Goal: Transaction & Acquisition: Purchase product/service

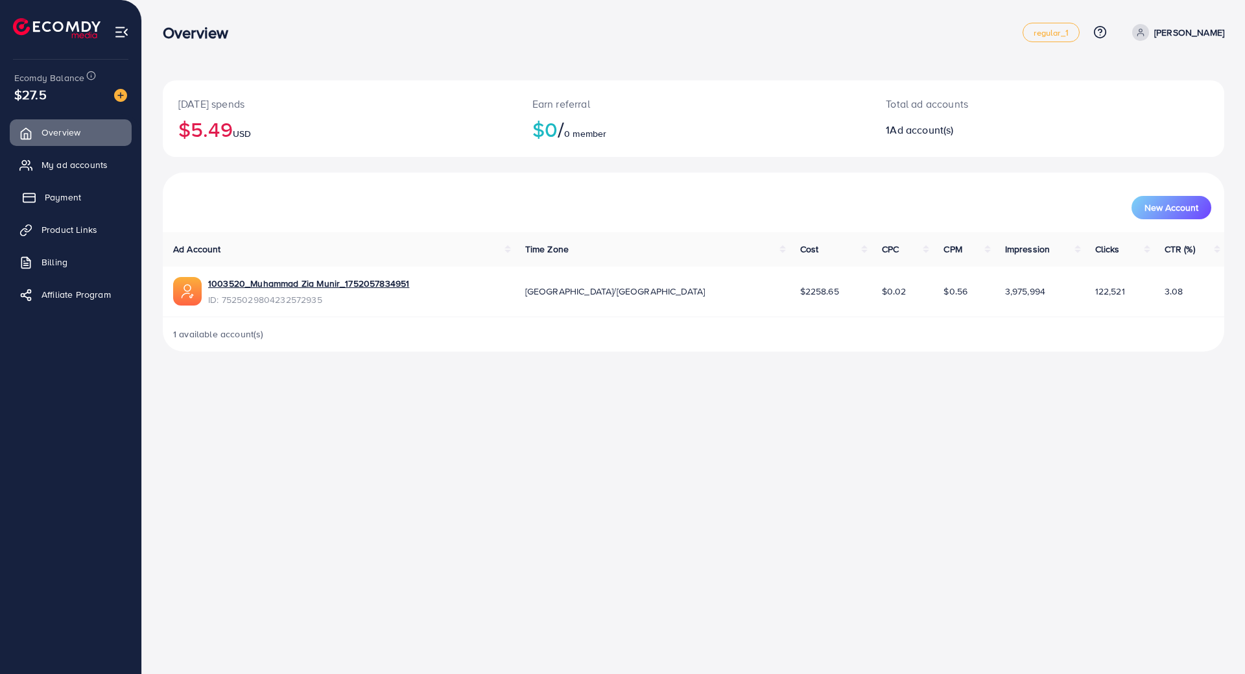
click at [61, 198] on span "Payment" at bounding box center [63, 197] width 36 height 13
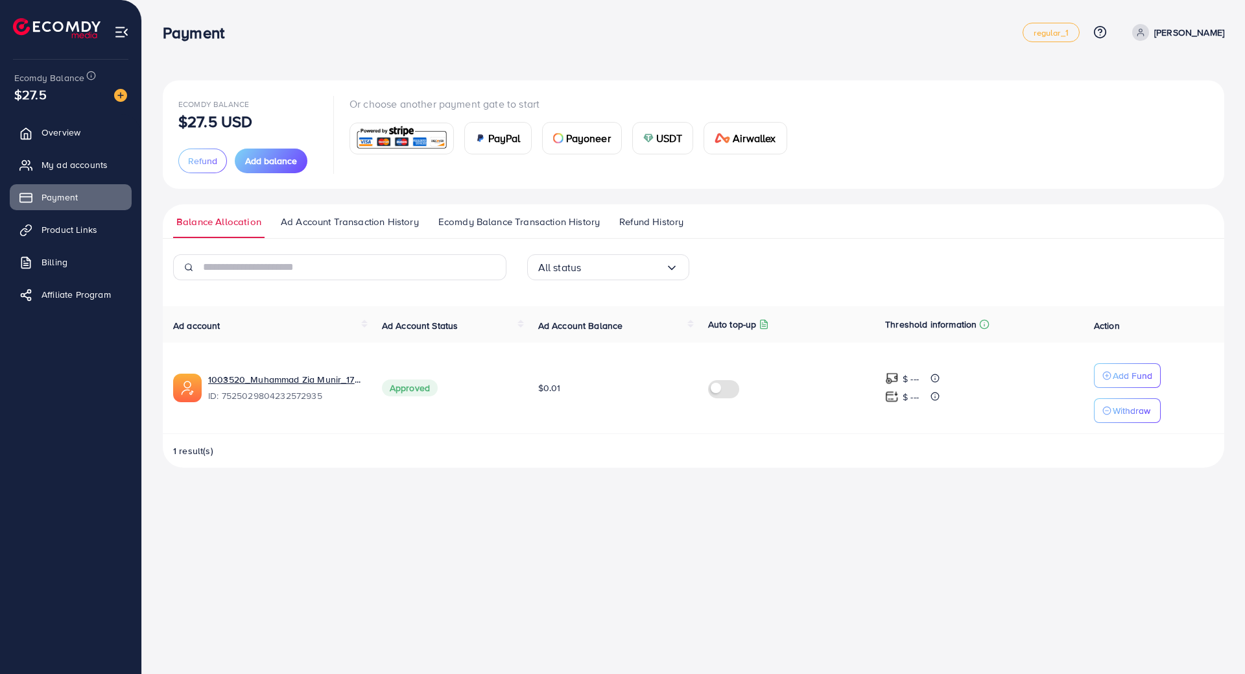
click at [870, 41] on div "Payment" at bounding box center [593, 32] width 860 height 19
click at [50, 192] on span "Payment" at bounding box center [63, 197] width 36 height 13
click at [260, 161] on span "Add balance" at bounding box center [271, 160] width 52 height 13
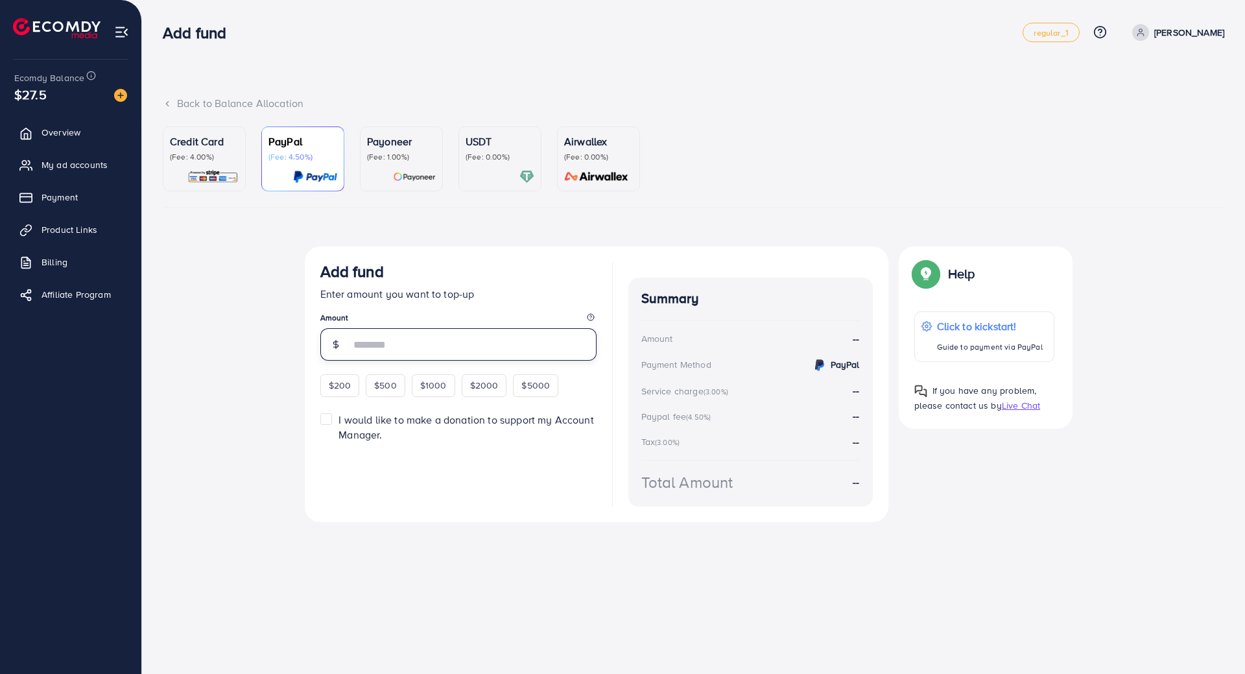
click at [389, 344] on input "number" at bounding box center [473, 344] width 246 height 32
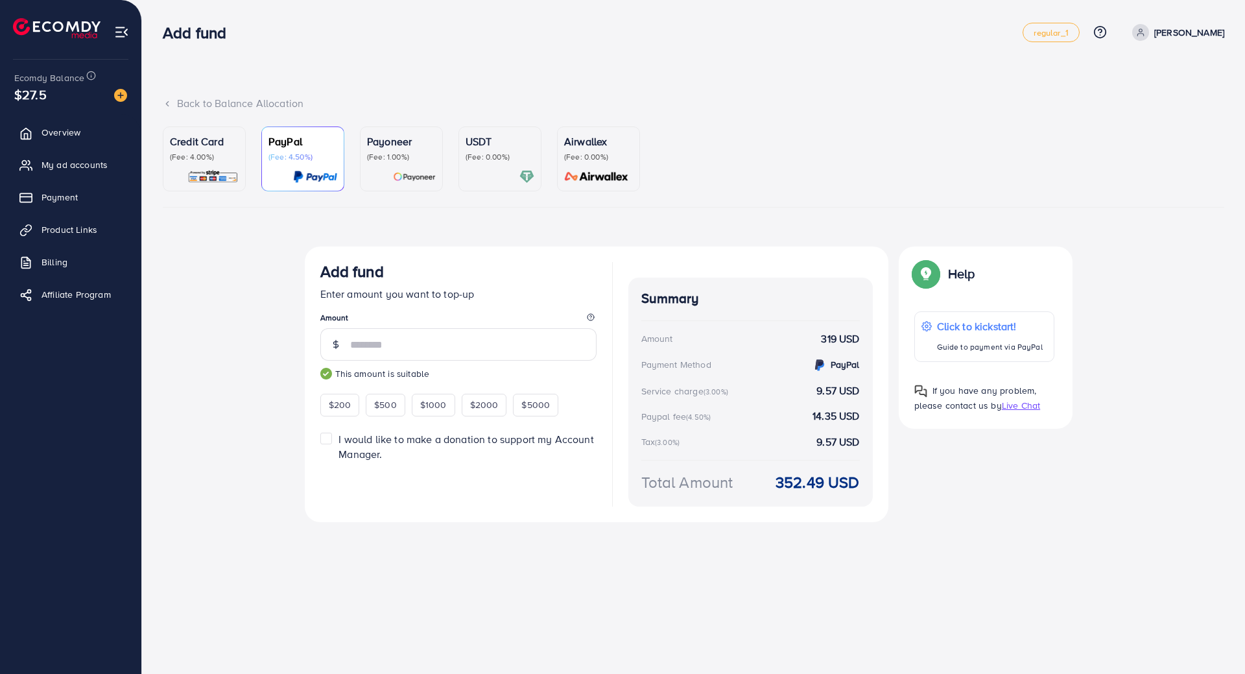
click at [269, 390] on div "Top-up fail! Your transaction cannot be completed with error: Summary Amount mu…" at bounding box center [693, 396] width 1061 height 301
click at [397, 342] on input "***" at bounding box center [473, 344] width 246 height 32
type input "***"
click at [235, 316] on div "Top-up fail! Your transaction cannot be completed with error: Summary Amount mu…" at bounding box center [693, 396] width 1061 height 301
click at [438, 84] on div "Back to Balance Allocation Credit Card (Fee: 4.00%) PayPal (Fee: 4.50%) Payonee…" at bounding box center [693, 284] width 1103 height 569
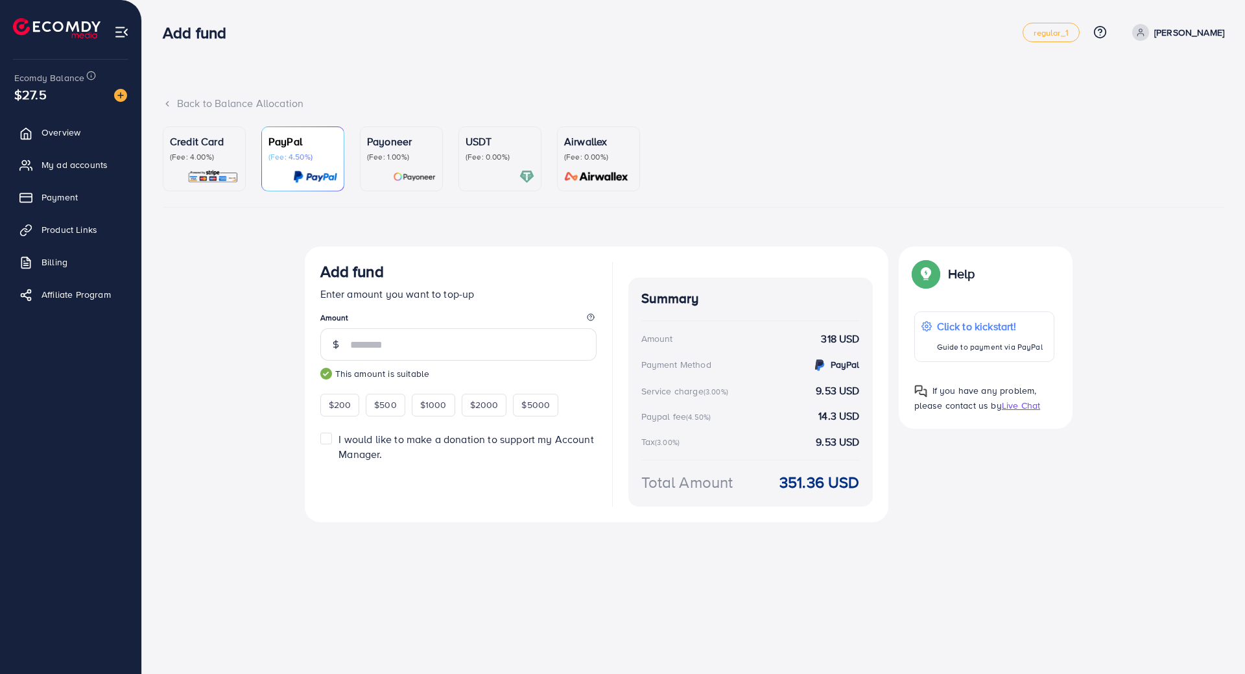
click at [225, 160] on p "(Fee: 4.00%)" at bounding box center [204, 157] width 69 height 10
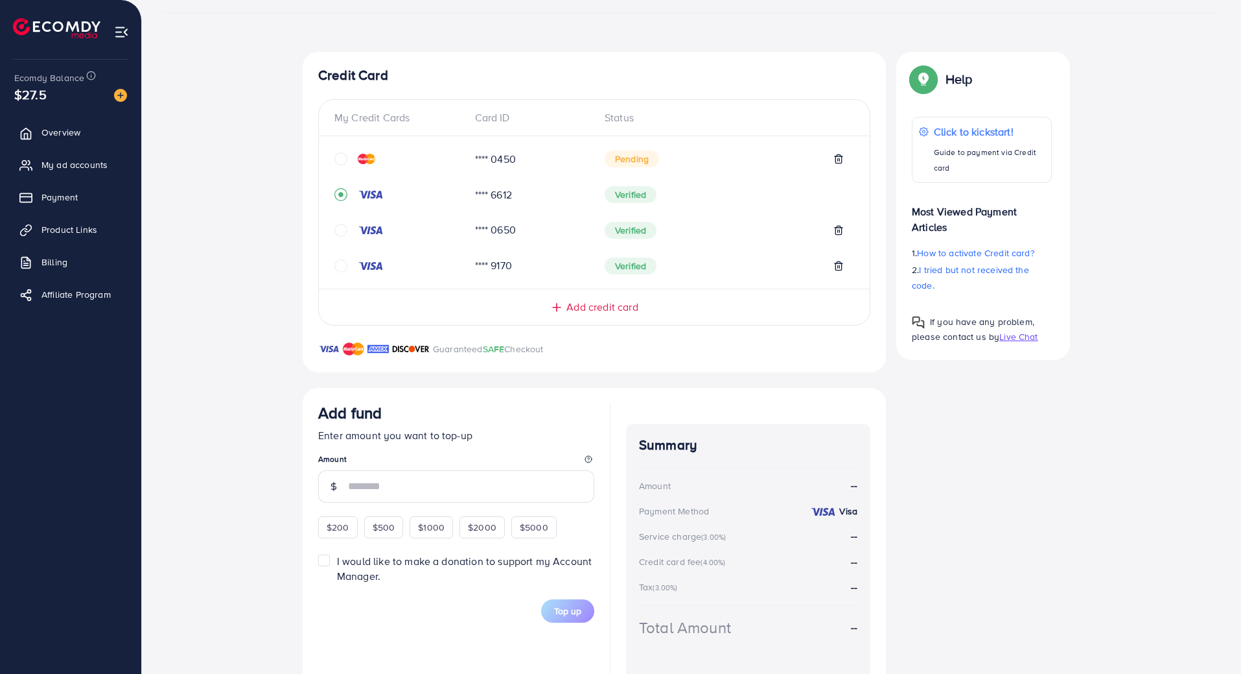
scroll to position [240, 0]
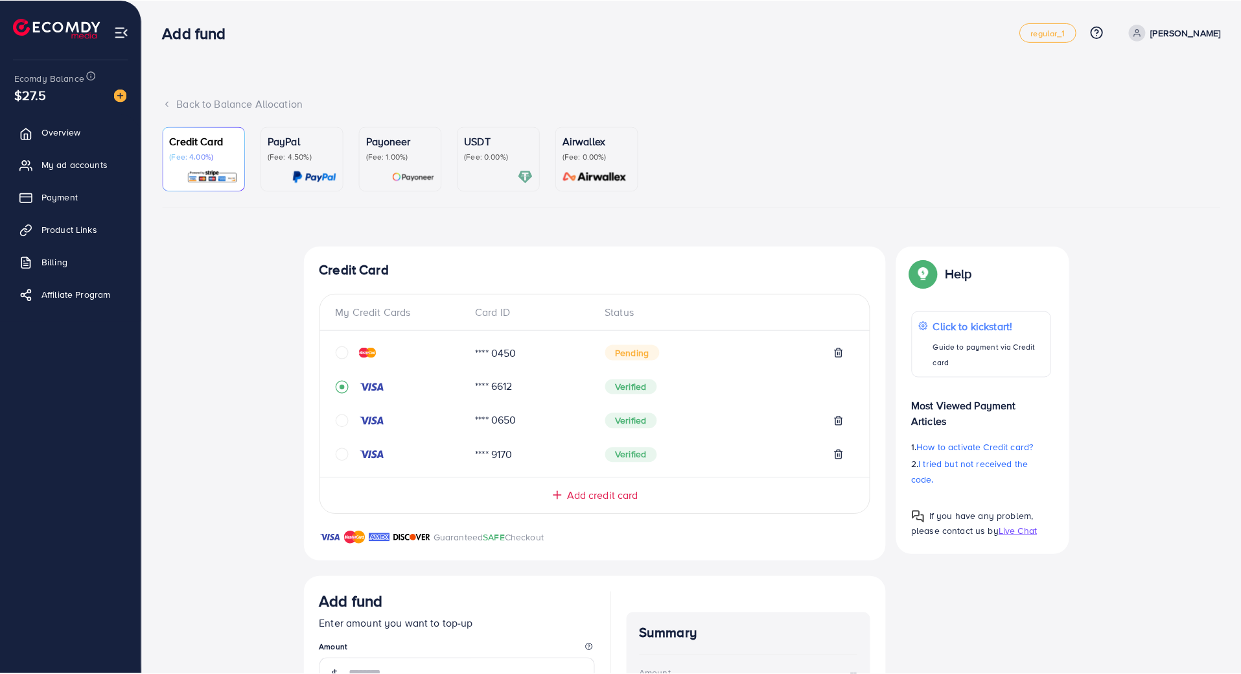
scroll to position [17, 0]
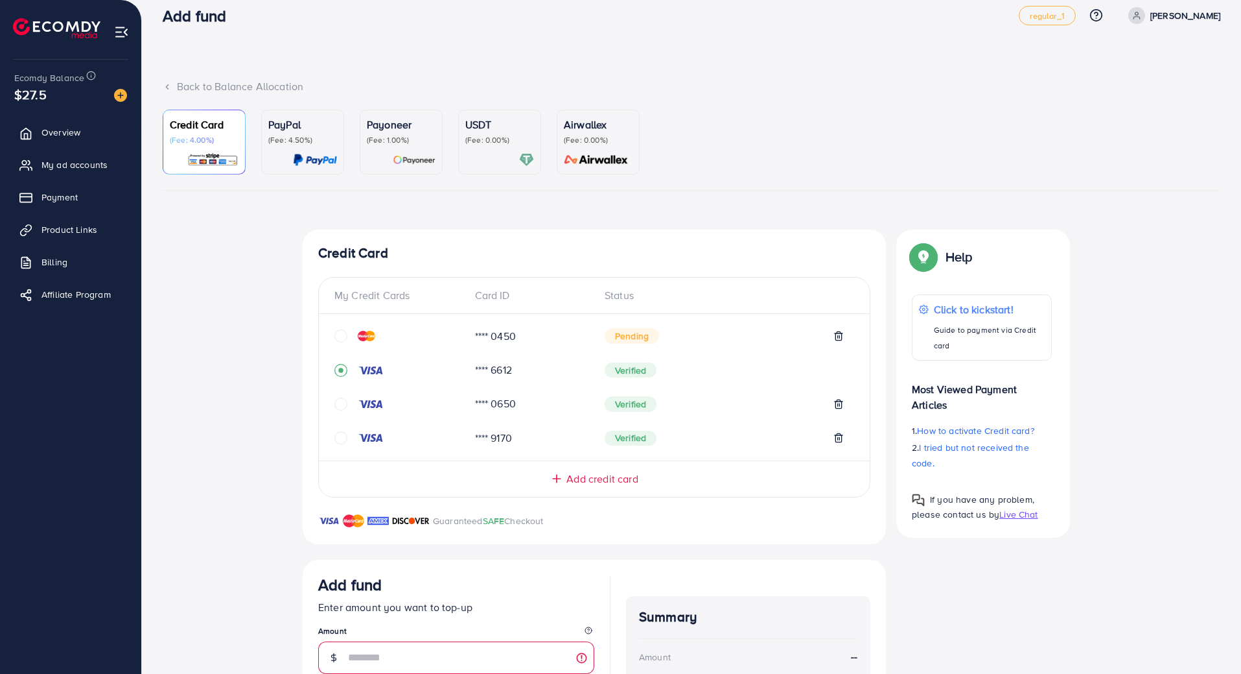
click at [263, 326] on div "Top-up Success! Thanks you for your purchase. Please check your balance again. …" at bounding box center [692, 549] width 1058 height 640
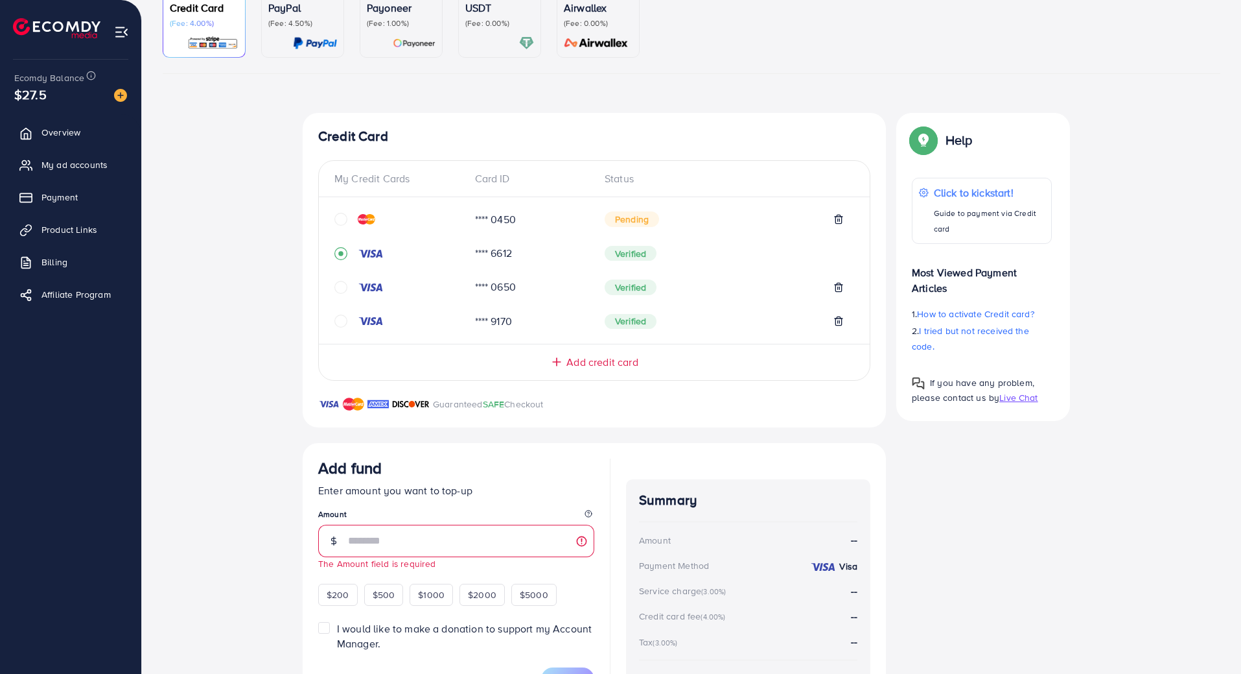
scroll to position [233, 0]
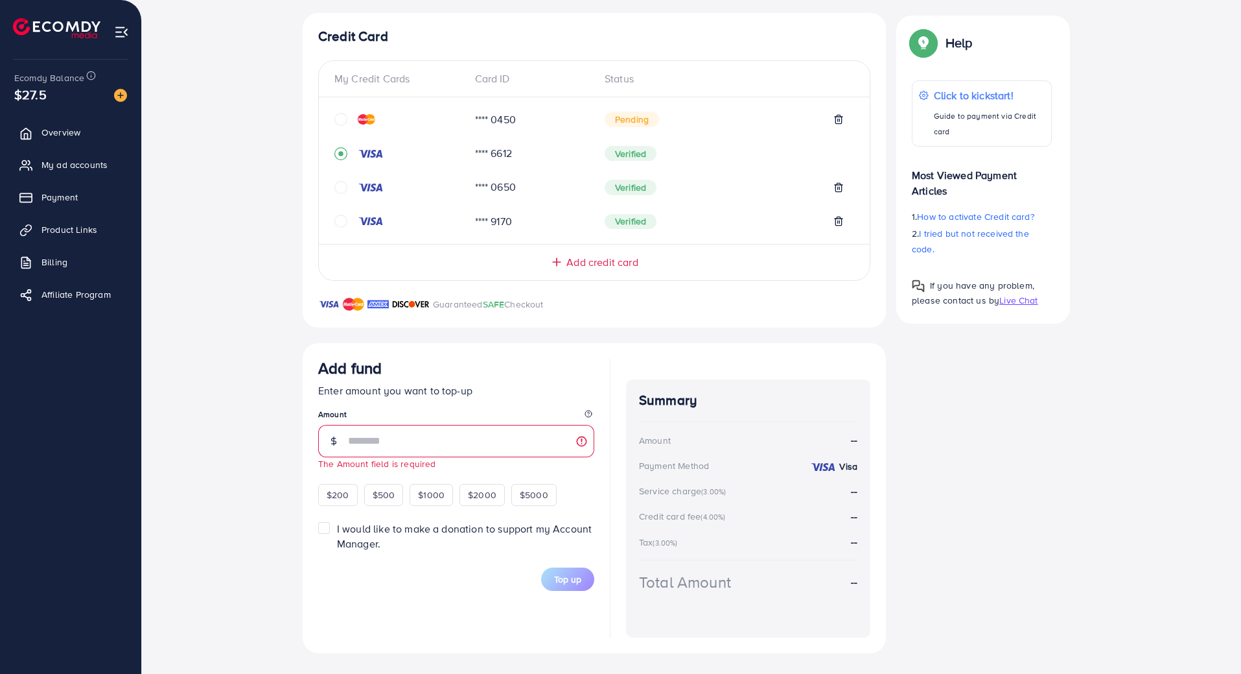
click at [254, 323] on div "Top-up Success! Thanks you for your purchase. Please check your balance again. …" at bounding box center [692, 333] width 1058 height 640
click at [253, 209] on div "Top-up Success! Thanks you for your purchase. Please check your balance again. …" at bounding box center [692, 333] width 1058 height 640
click at [259, 172] on div "Top-up Success! Thanks you for your purchase. Please check your balance again. …" at bounding box center [692, 333] width 1058 height 640
click at [259, 170] on div "Top-up Success! Thanks you for your purchase. Please check your balance again. …" at bounding box center [692, 333] width 1058 height 640
click at [254, 110] on div "Top-up Success! Thanks you for your purchase. Please check your balance again. …" at bounding box center [692, 333] width 1058 height 640
